Goal: Task Accomplishment & Management: Use online tool/utility

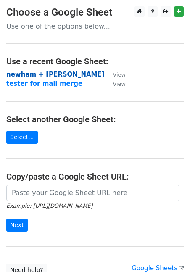
click at [45, 74] on strong "newham + hackney" at bounding box center [55, 75] width 98 height 8
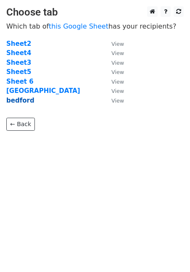
click at [26, 100] on strong "bedford" at bounding box center [20, 101] width 28 height 8
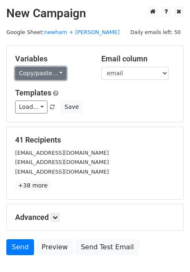
click at [56, 70] on link "Copy/paste..." at bounding box center [40, 73] width 51 height 13
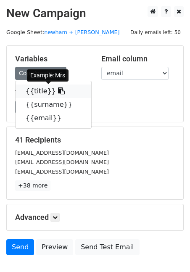
click at [54, 95] on link "{{title}}" at bounding box center [54, 90] width 76 height 13
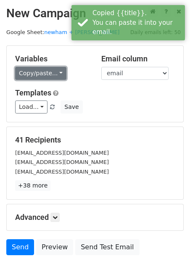
click at [57, 68] on link "Copy/paste..." at bounding box center [40, 73] width 51 height 13
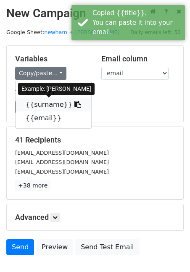
click at [74, 106] on icon at bounding box center [77, 104] width 7 height 7
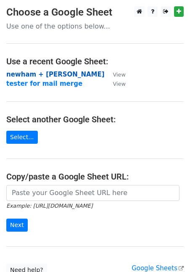
click at [42, 73] on strong "newham + hackney" at bounding box center [55, 75] width 98 height 8
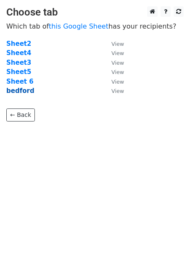
click at [28, 92] on strong "bedford" at bounding box center [20, 91] width 28 height 8
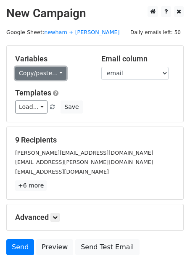
click at [51, 68] on link "Copy/paste..." at bounding box center [40, 73] width 51 height 13
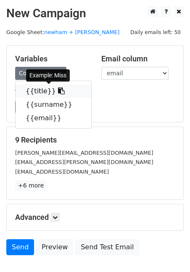
click at [58, 91] on icon at bounding box center [61, 90] width 7 height 7
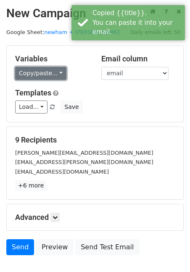
click at [58, 75] on link "Copy/paste..." at bounding box center [40, 73] width 51 height 13
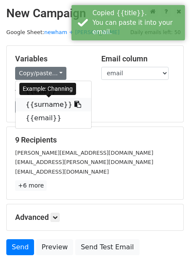
click at [74, 106] on icon at bounding box center [77, 104] width 7 height 7
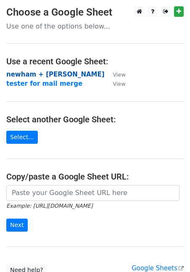
click at [58, 74] on strong "newham + [PERSON_NAME]" at bounding box center [55, 75] width 98 height 8
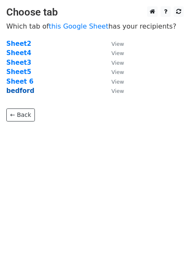
click at [22, 91] on strong "bedford" at bounding box center [20, 91] width 28 height 8
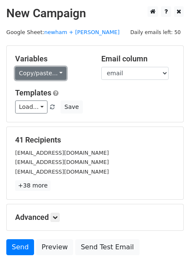
click at [52, 76] on link "Copy/paste..." at bounding box center [40, 73] width 51 height 13
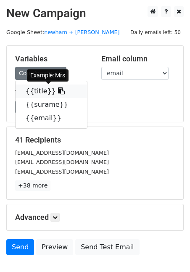
click at [58, 89] on icon at bounding box center [61, 90] width 7 height 7
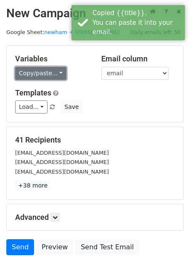
click at [58, 76] on link "Copy/paste..." at bounding box center [40, 73] width 51 height 13
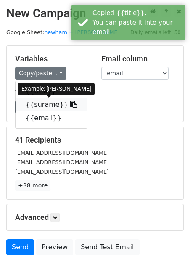
click at [70, 103] on icon at bounding box center [73, 104] width 7 height 7
